Goal: Information Seeking & Learning: Learn about a topic

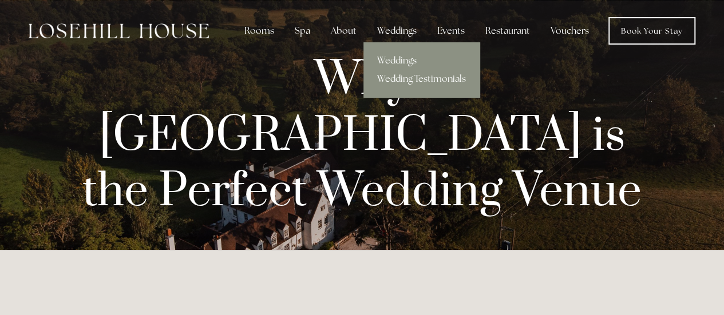
click at [389, 39] on div "Weddings" at bounding box center [397, 30] width 58 height 23
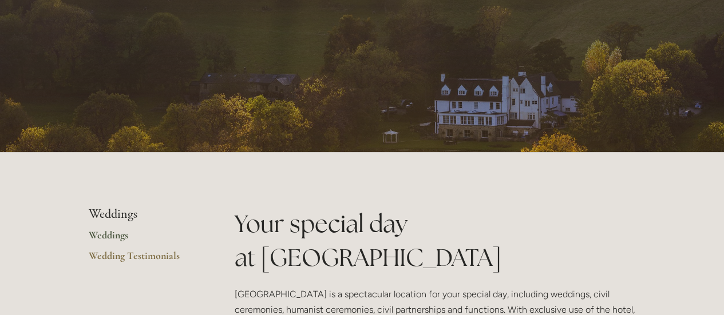
scroll to position [55, 0]
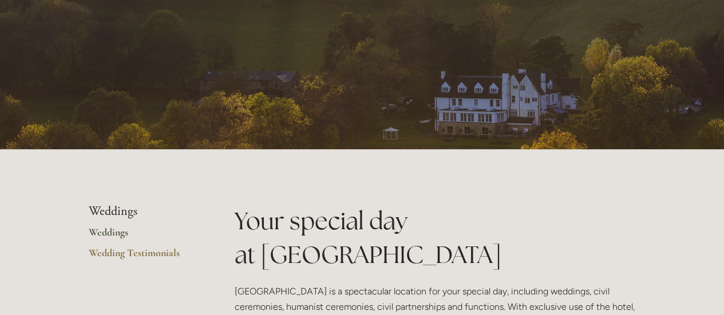
click at [111, 226] on link "Weddings" at bounding box center [143, 236] width 109 height 21
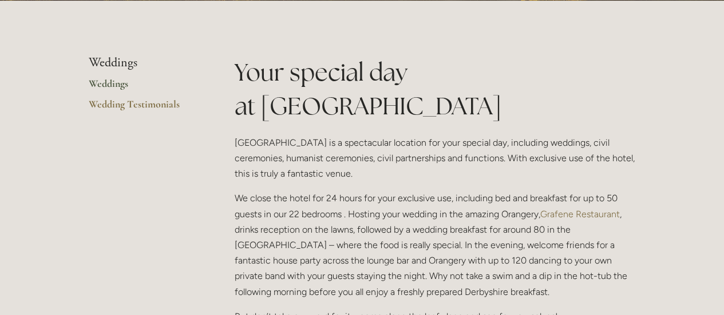
scroll to position [206, 0]
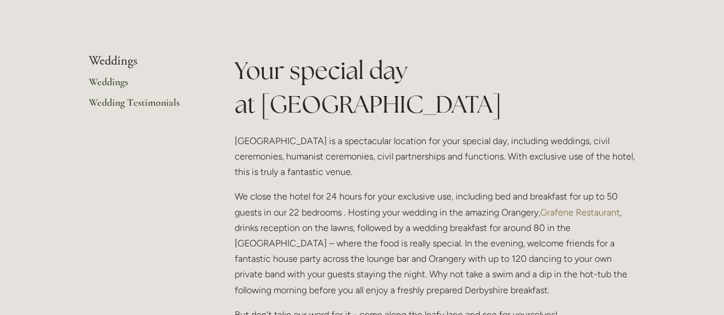
click at [165, 103] on link "Wedding Testimonials" at bounding box center [143, 106] width 109 height 21
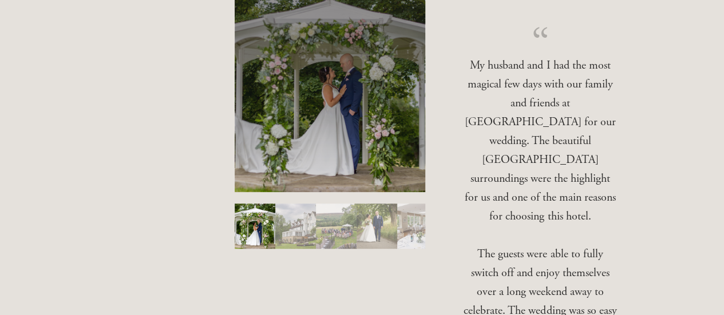
scroll to position [308, 0]
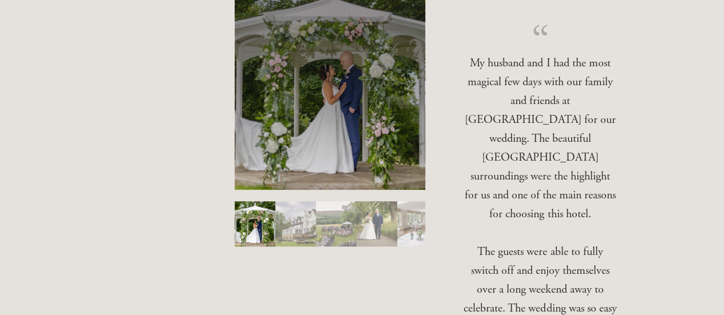
click at [301, 229] on img "Slide 2" at bounding box center [295, 223] width 41 height 45
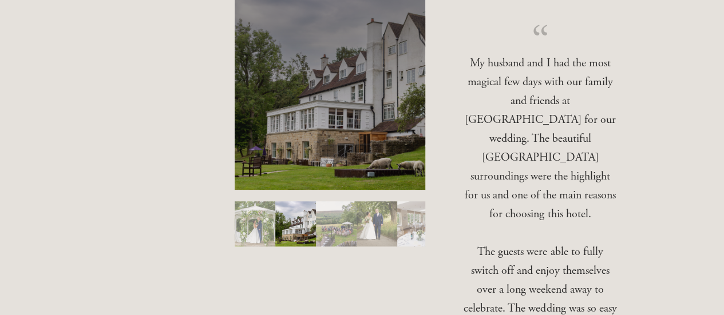
click at [364, 232] on img "Slide 4" at bounding box center [376, 223] width 41 height 45
click at [367, 217] on img "Slide 4" at bounding box center [376, 223] width 41 height 45
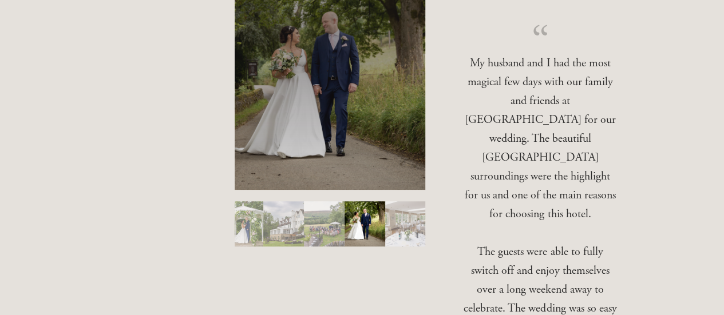
click at [399, 219] on img "Slide 5" at bounding box center [405, 223] width 41 height 45
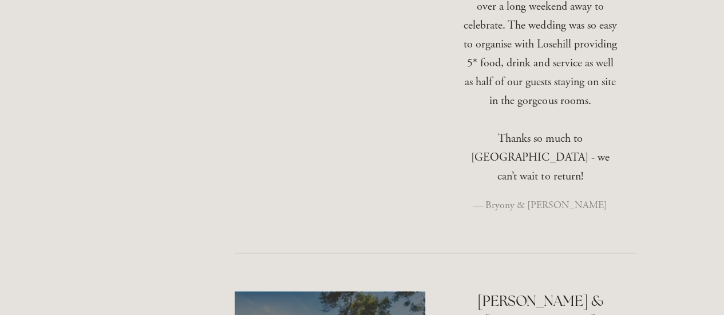
scroll to position [0, 0]
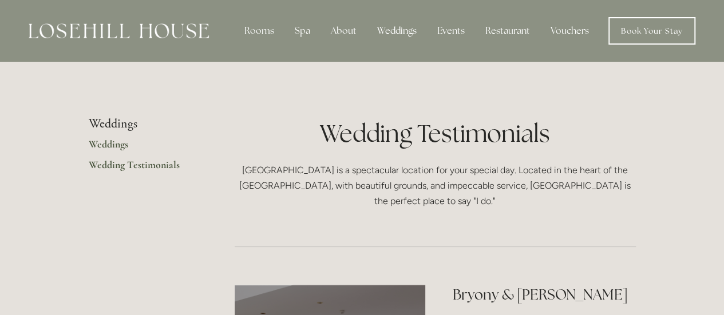
click at [116, 144] on link "Weddings" at bounding box center [143, 148] width 109 height 21
